Goal: Navigation & Orientation: Find specific page/section

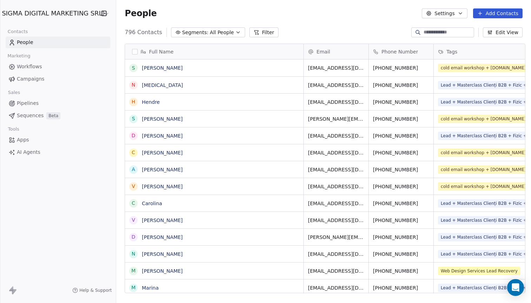
scroll to position [266, 418]
click at [182, 29] on span "Segments:" at bounding box center [195, 32] width 26 height 7
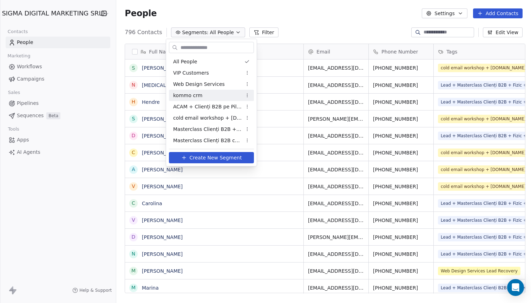
click at [243, 93] on div "kommo crm" at bounding box center [211, 95] width 85 height 11
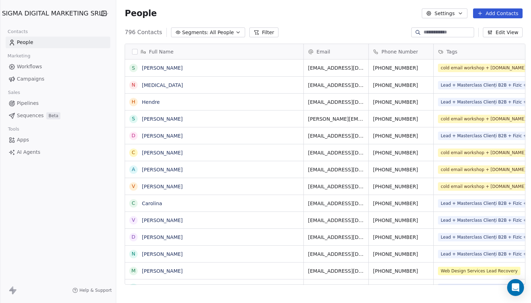
scroll to position [266, 418]
click at [288, 17] on div "People Settings Add Contacts" at bounding box center [324, 13] width 398 height 10
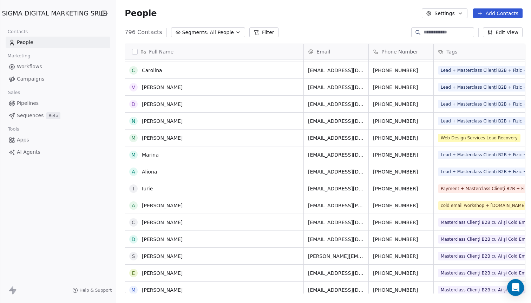
scroll to position [0, 0]
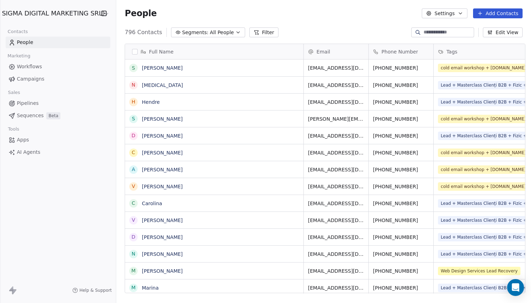
click at [30, 151] on span "AI Agents" at bounding box center [29, 151] width 24 height 7
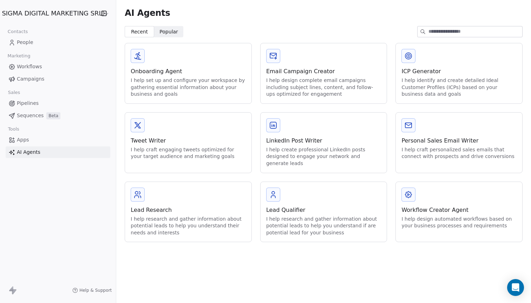
click at [311, 151] on div "I help create professional LinkedIn posts designed to engage your network and g…" at bounding box center [323, 156] width 115 height 21
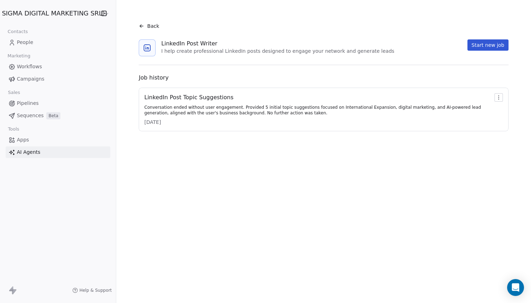
click at [303, 114] on div "Conversation ended without user engagement. Provided 5 initial topic suggestion…" at bounding box center [318, 109] width 348 height 11
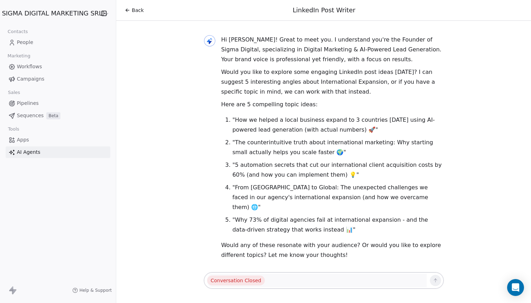
click at [58, 154] on link "AI Agents" at bounding box center [58, 152] width 105 height 12
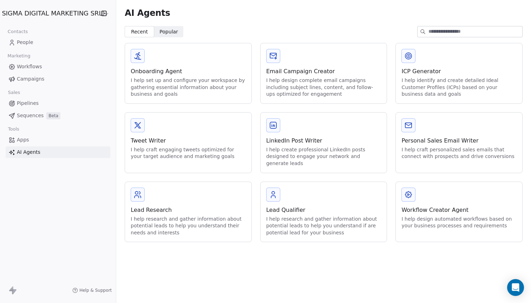
click at [158, 70] on div "Onboarding Agent" at bounding box center [188, 71] width 115 height 8
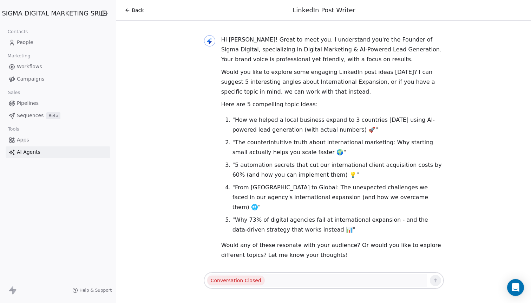
click at [43, 82] on span "Campaigns" at bounding box center [30, 78] width 27 height 7
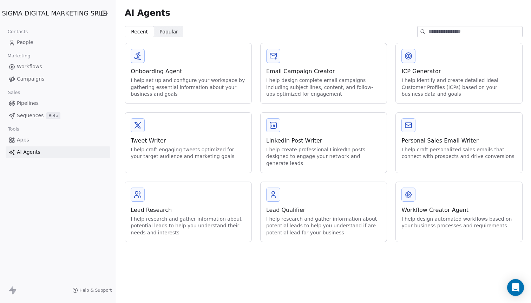
click at [37, 45] on link "People" at bounding box center [58, 43] width 105 height 12
